Goal: Task Accomplishment & Management: Manage account settings

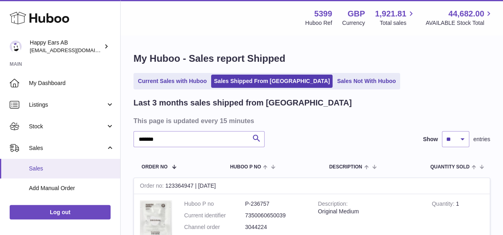
click at [22, 162] on link "Sales" at bounding box center [60, 169] width 120 height 20
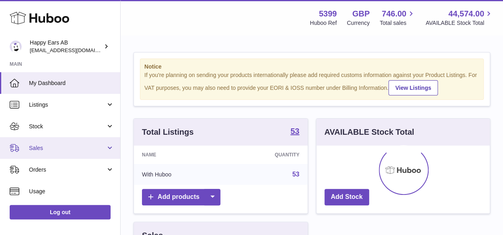
scroll to position [125, 174]
click at [53, 151] on span "Sales" at bounding box center [67, 149] width 77 height 8
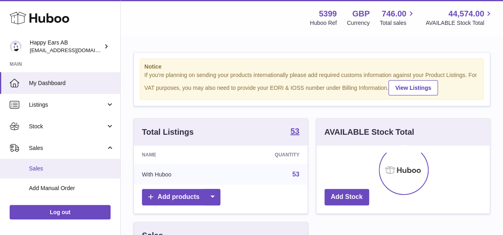
click at [47, 164] on link "Sales" at bounding box center [60, 169] width 120 height 20
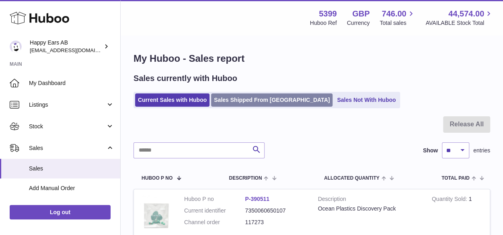
click at [247, 101] on link "Sales Shipped From [GEOGRAPHIC_DATA]" at bounding box center [271, 100] width 121 height 13
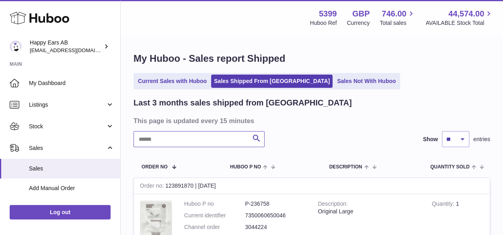
click at [215, 134] on input "text" at bounding box center [198, 139] width 131 height 16
paste input "*******"
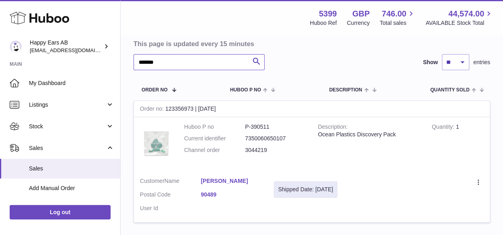
scroll to position [80, 0]
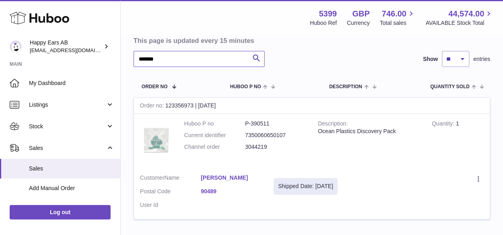
type input "*******"
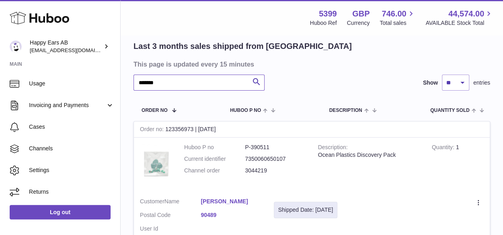
scroll to position [0, 0]
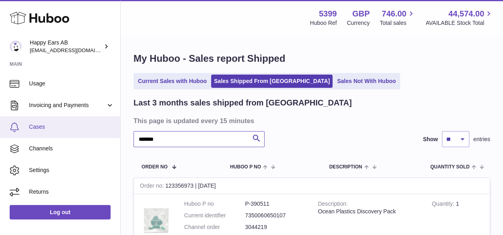
drag, startPoint x: 159, startPoint y: 141, endPoint x: 24, endPoint y: 136, distance: 135.1
click at [41, 141] on div "Huboo Happy Ears AB 3pl@happyearsearplugs.com Main My Dashboard Listings Not wi…" at bounding box center [251, 186] width 503 height 373
paste input "*******"
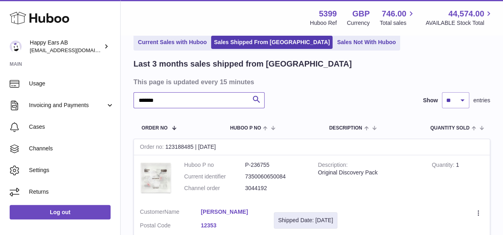
scroll to position [80, 0]
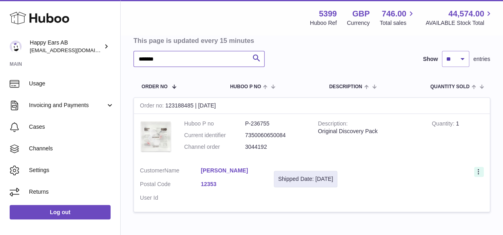
type input "*******"
click at [475, 173] on icon at bounding box center [478, 173] width 9 height 8
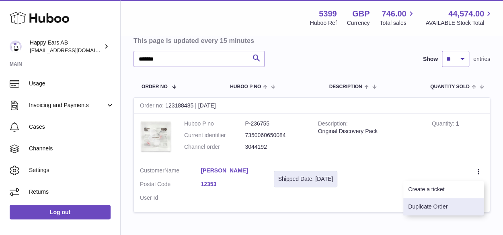
click at [435, 203] on li "Duplicate Order" at bounding box center [443, 207] width 80 height 17
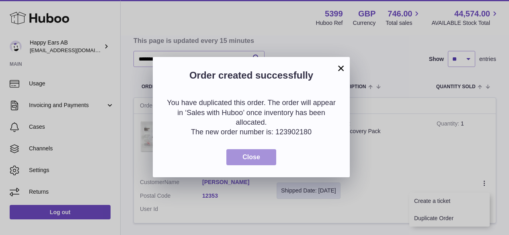
click at [233, 164] on button "Close" at bounding box center [251, 157] width 50 height 16
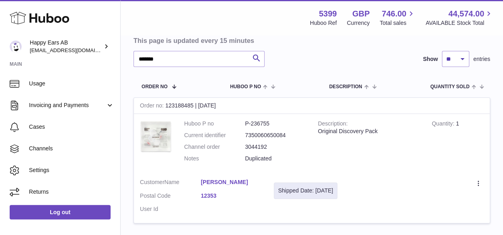
click at [401, 161] on td "Description Original Discovery Pack" at bounding box center [369, 143] width 114 height 59
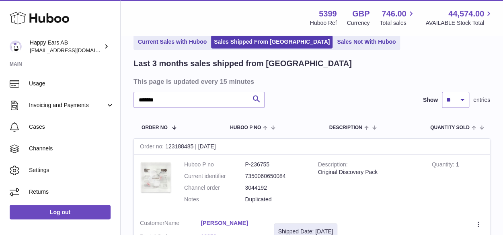
scroll to position [0, 0]
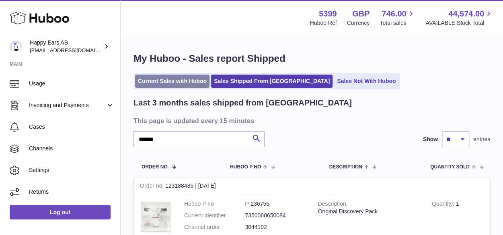
click at [168, 86] on link "Current Sales with Huboo" at bounding box center [172, 81] width 74 height 13
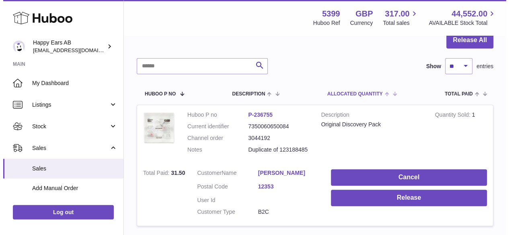
scroll to position [121, 0]
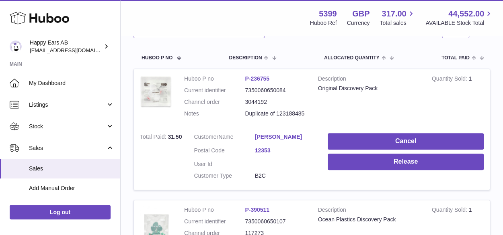
click at [259, 137] on link "[PERSON_NAME]" at bounding box center [285, 137] width 61 height 8
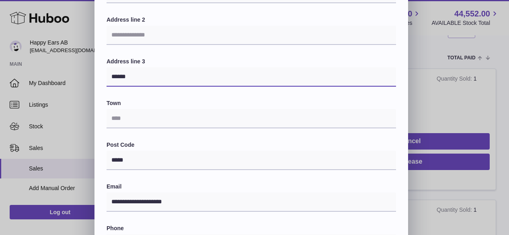
drag, startPoint x: 128, startPoint y: 78, endPoint x: 84, endPoint y: 80, distance: 43.8
click at [84, 80] on div "**********" at bounding box center [254, 133] width 509 height 482
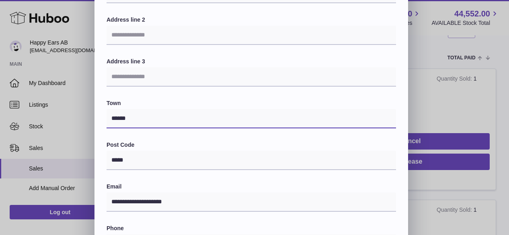
type input "******"
click at [126, 97] on div "**********" at bounding box center [250, 134] width 289 height 405
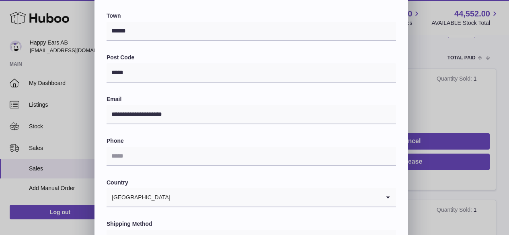
scroll to position [241, 0]
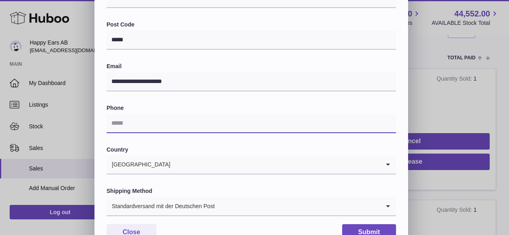
click at [168, 122] on input "text" at bounding box center [250, 123] width 289 height 19
type input "*"
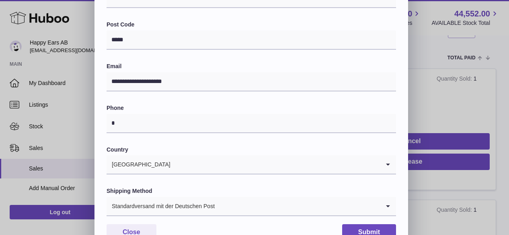
click at [174, 108] on label "Phone" at bounding box center [250, 108] width 289 height 8
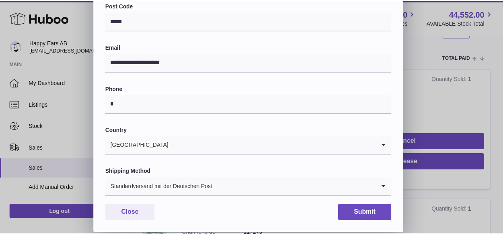
scroll to position [271, 0]
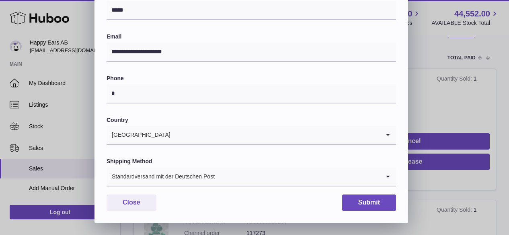
click at [156, 175] on div "Standardversand mit der Deutschen Post" at bounding box center [242, 177] width 273 height 18
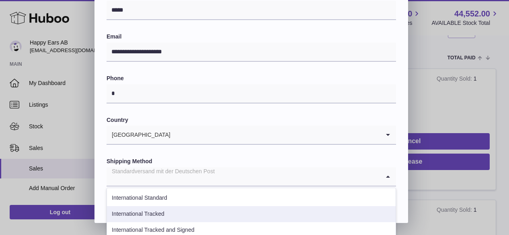
click at [149, 216] on li "International Tracked" at bounding box center [251, 215] width 289 height 16
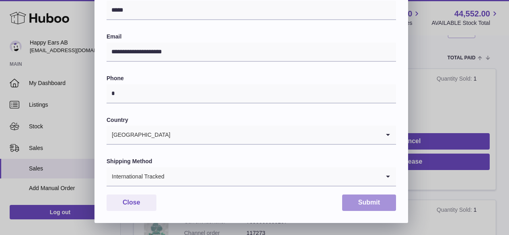
click at [371, 201] on button "Submit" at bounding box center [369, 203] width 54 height 16
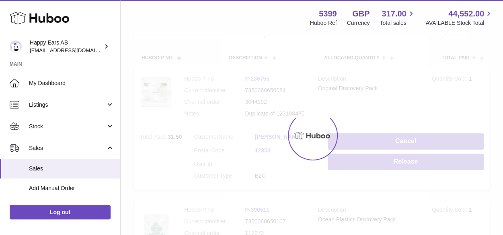
scroll to position [0, 0]
